Goal: Complete application form

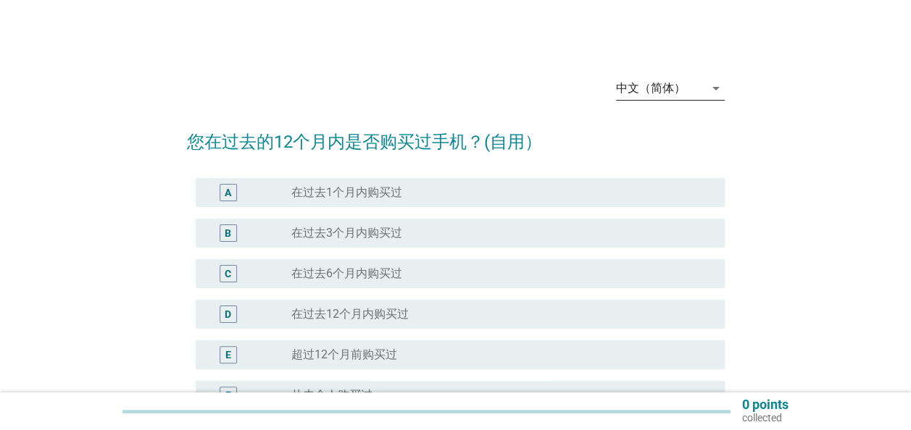
click at [658, 96] on div "中文（简体）" at bounding box center [660, 88] width 88 height 23
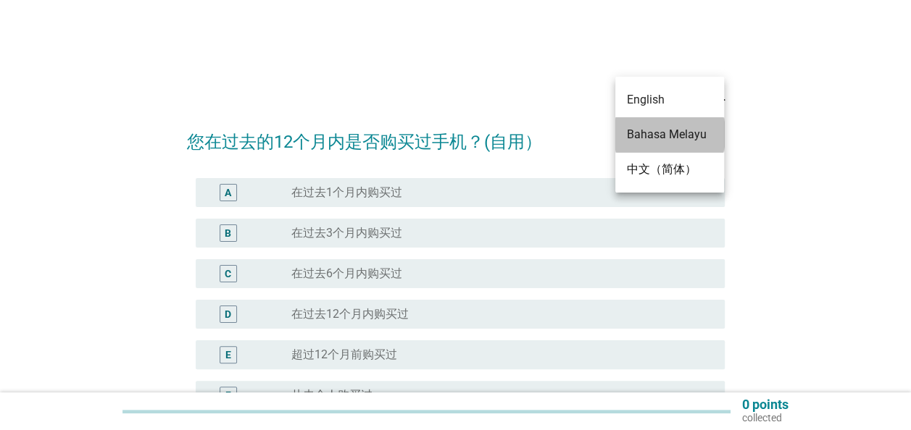
click at [664, 138] on div "Bahasa Melayu" at bounding box center [669, 134] width 85 height 17
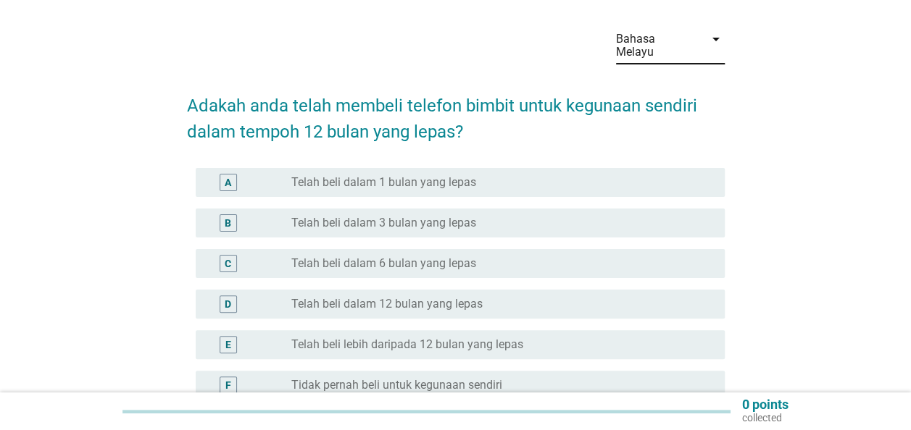
scroll to position [72, 0]
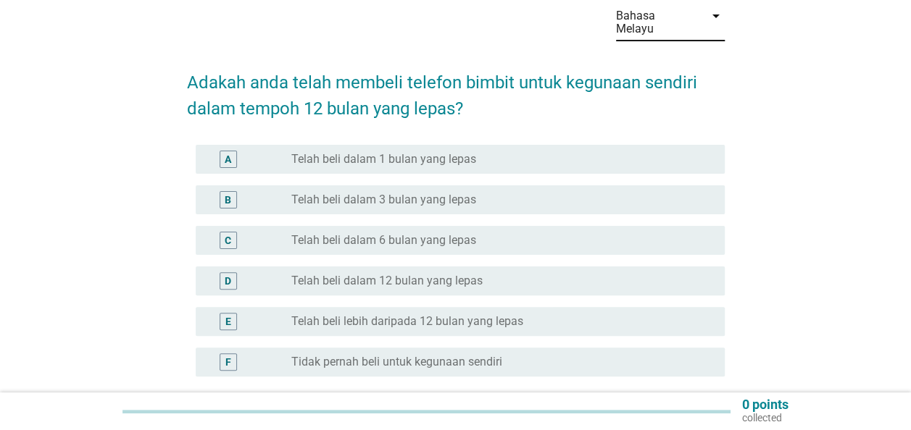
click at [419, 274] on label "Telah beli dalam 12 bulan yang lepas" at bounding box center [386, 281] width 191 height 14
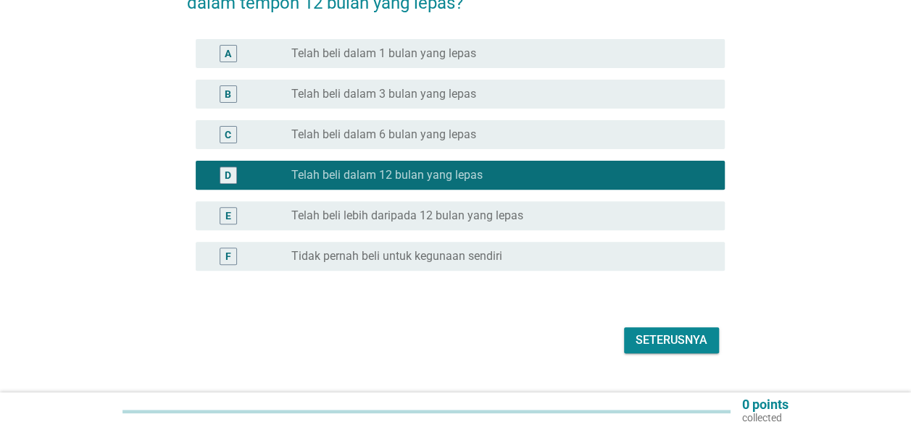
scroll to position [196, 0]
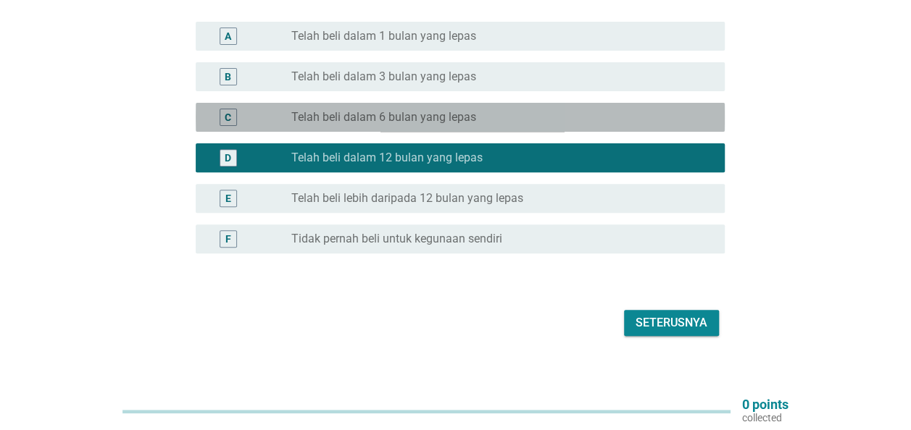
click at [483, 110] on div "radio_button_unchecked Telah beli dalam 6 bulan yang lepas" at bounding box center [496, 117] width 410 height 14
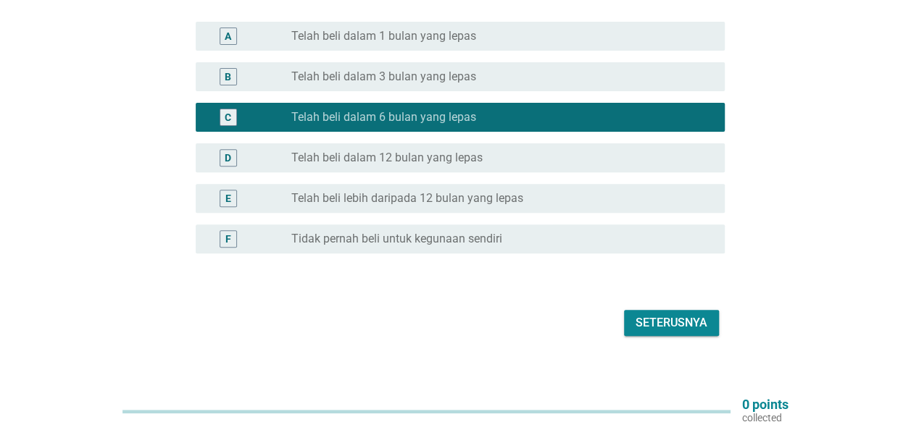
click at [481, 151] on div "radio_button_unchecked Telah beli dalam 12 bulan yang lepas" at bounding box center [496, 158] width 410 height 14
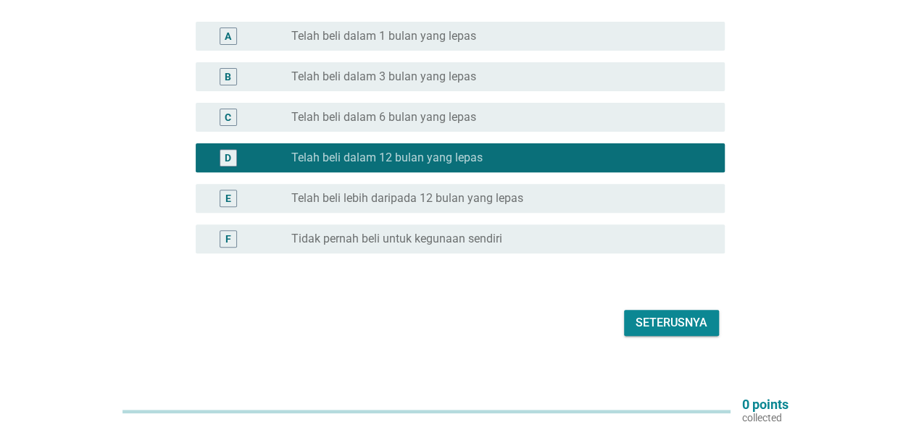
click at [535, 110] on div "radio_button_unchecked Telah beli dalam 6 bulan yang lepas" at bounding box center [496, 117] width 410 height 14
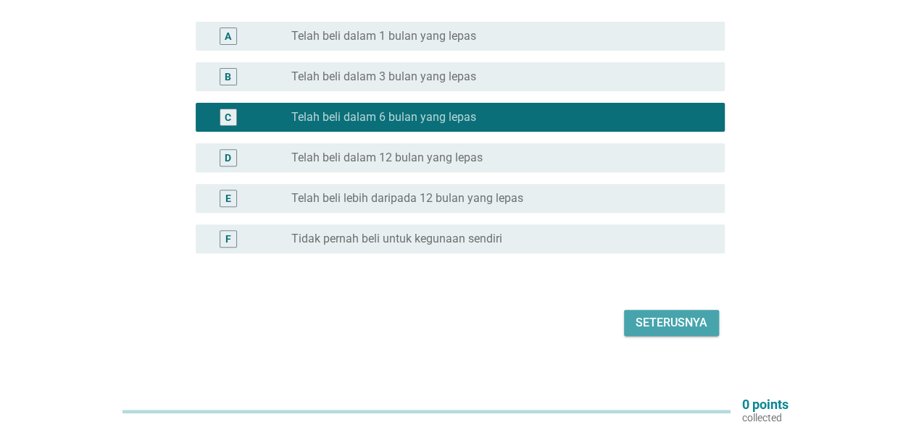
click at [649, 314] on div "Seterusnya" at bounding box center [671, 322] width 72 height 17
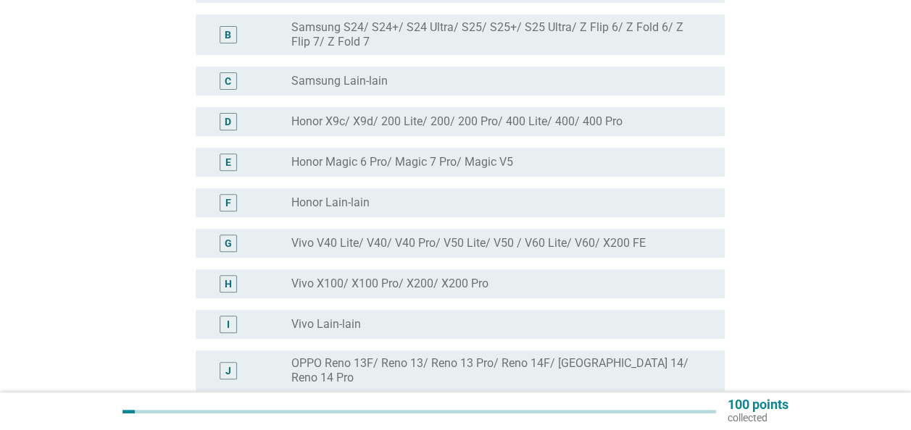
scroll to position [145, 0]
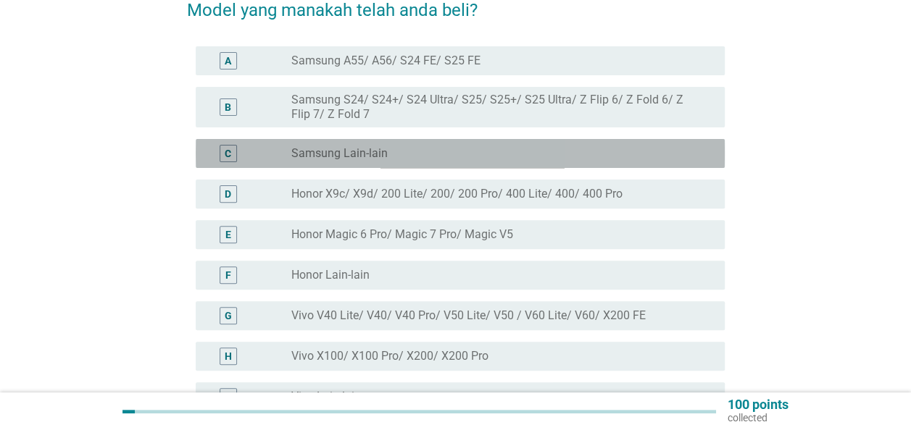
click at [326, 146] on label "Samsung Lain-lain" at bounding box center [339, 153] width 96 height 14
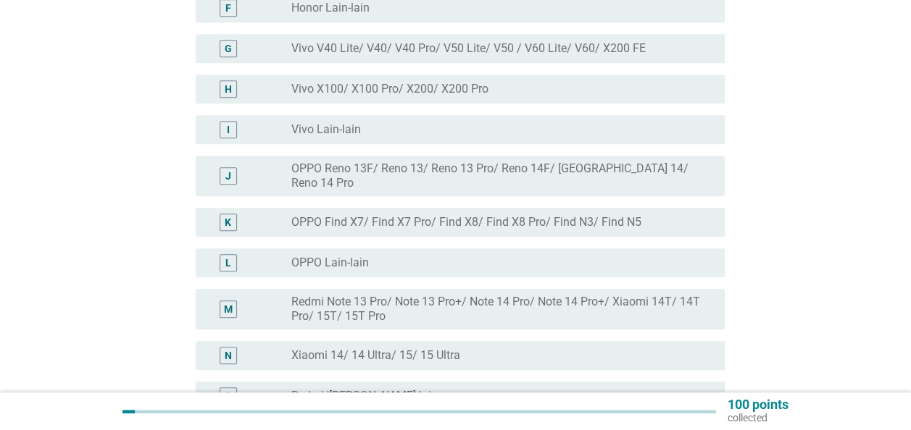
scroll to position [435, 0]
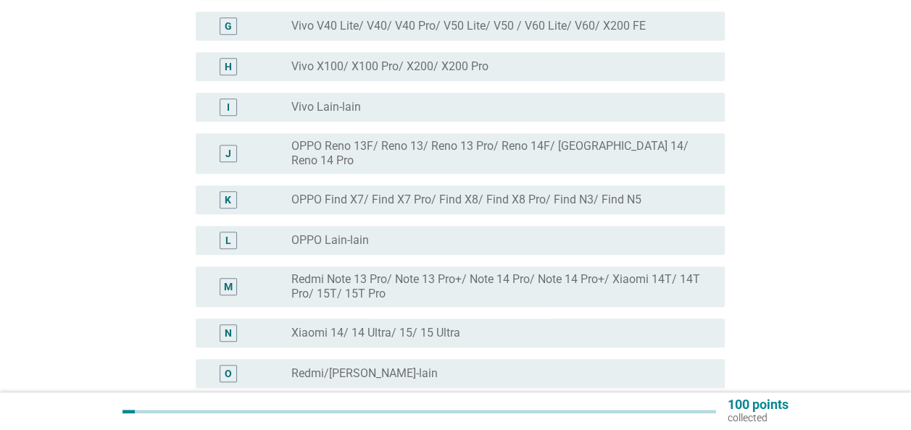
click at [373, 272] on label "Redmi Note 13 Pro/ Note 13 Pro+/ Note 14 Pro/ Note 14 Pro+/ Xiaomi 14T/ 14T Pro…" at bounding box center [496, 286] width 410 height 29
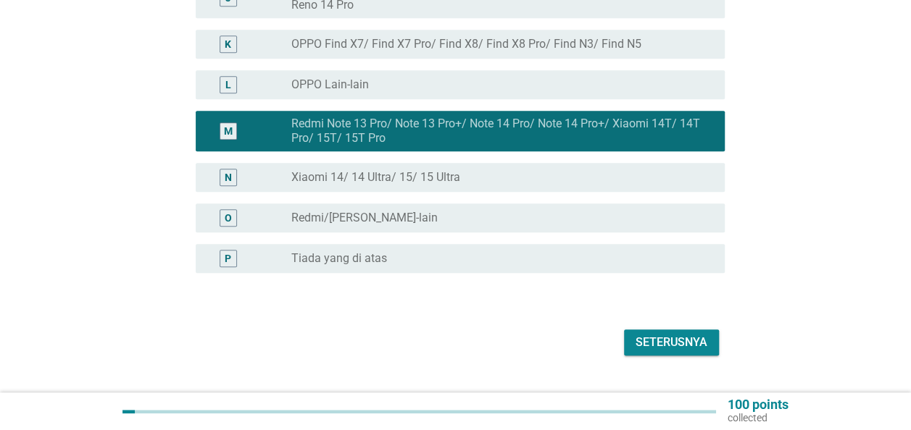
scroll to position [598, 0]
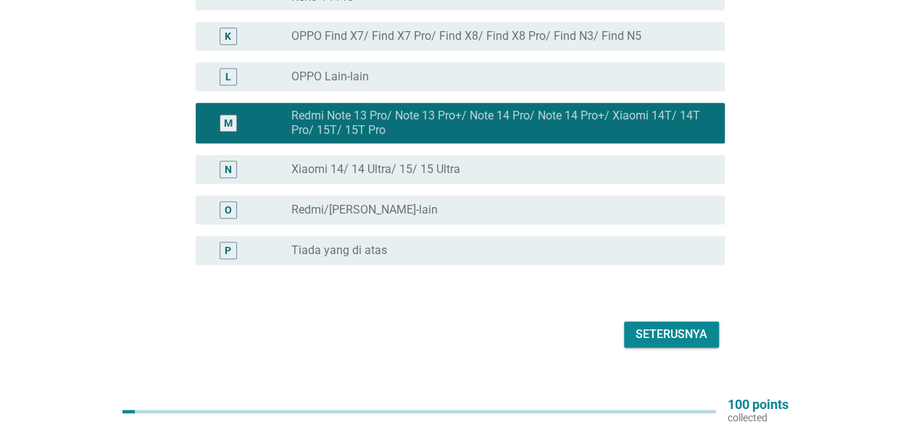
click at [464, 203] on div "radio_button_unchecked Redmi/[PERSON_NAME]-lain" at bounding box center [496, 210] width 410 height 14
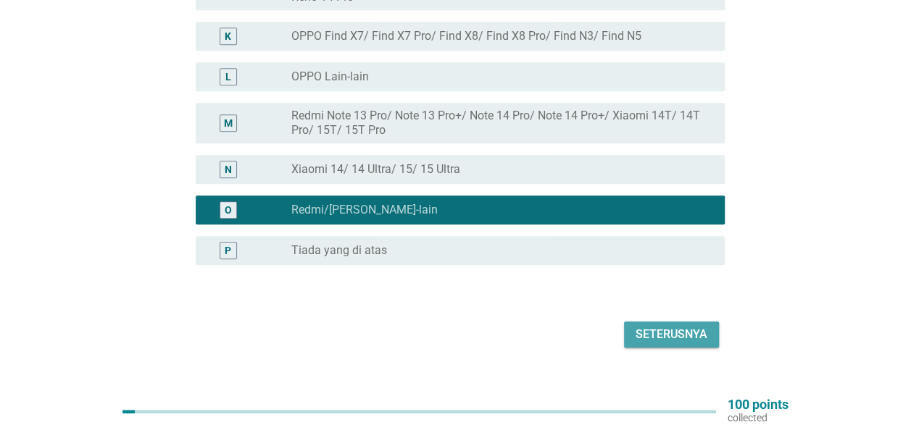
click at [700, 326] on div "Seterusnya" at bounding box center [671, 334] width 72 height 17
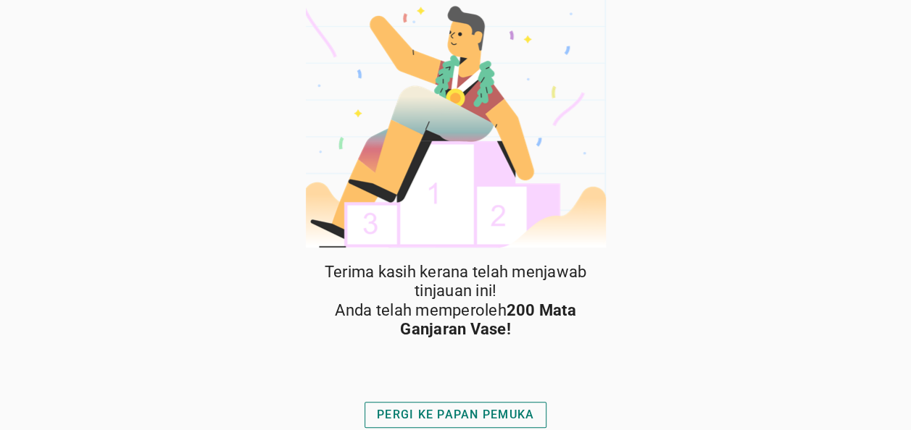
scroll to position [7, 0]
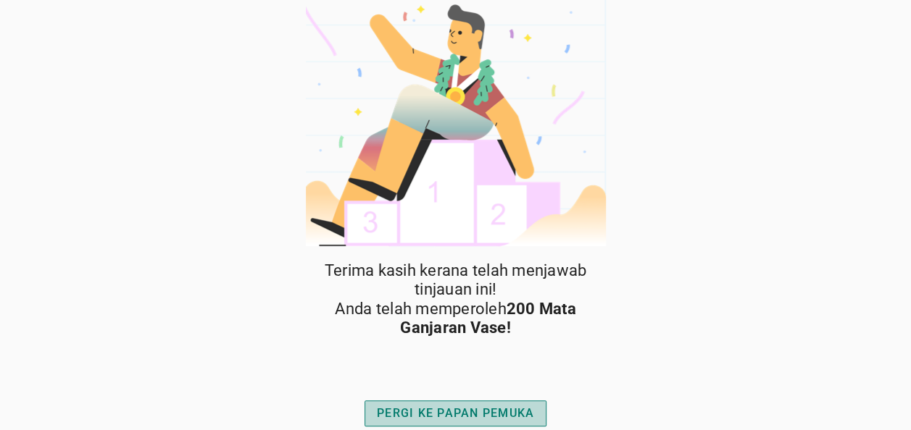
click at [487, 401] on button "PERGI KE PAPAN PEMUKA" at bounding box center [455, 414] width 182 height 26
